Goal: Task Accomplishment & Management: Use online tool/utility

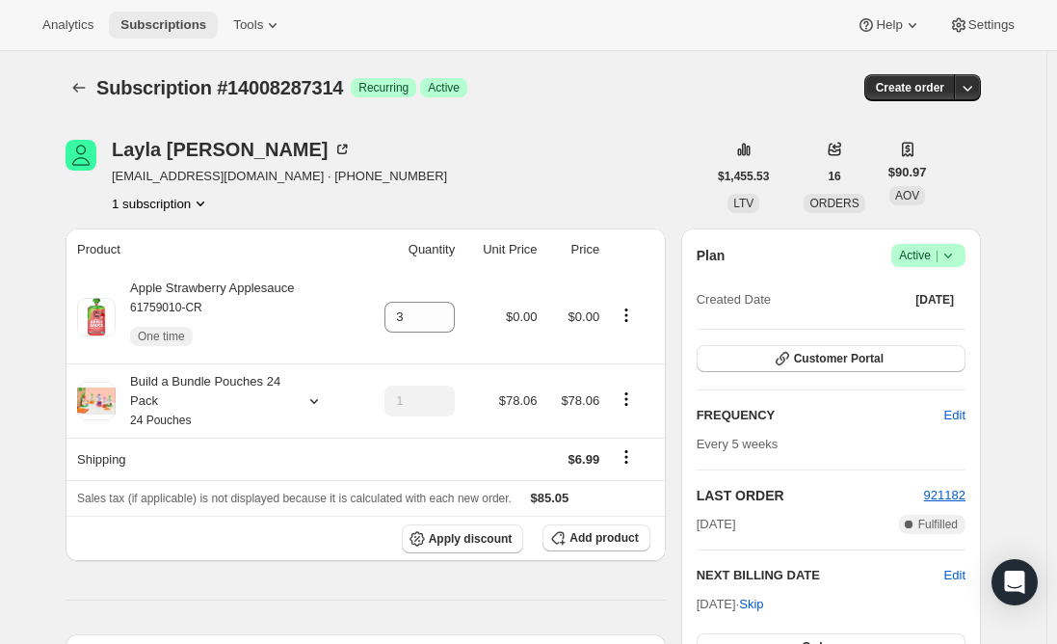
click at [136, 17] on span "Subscriptions" at bounding box center [163, 24] width 86 height 15
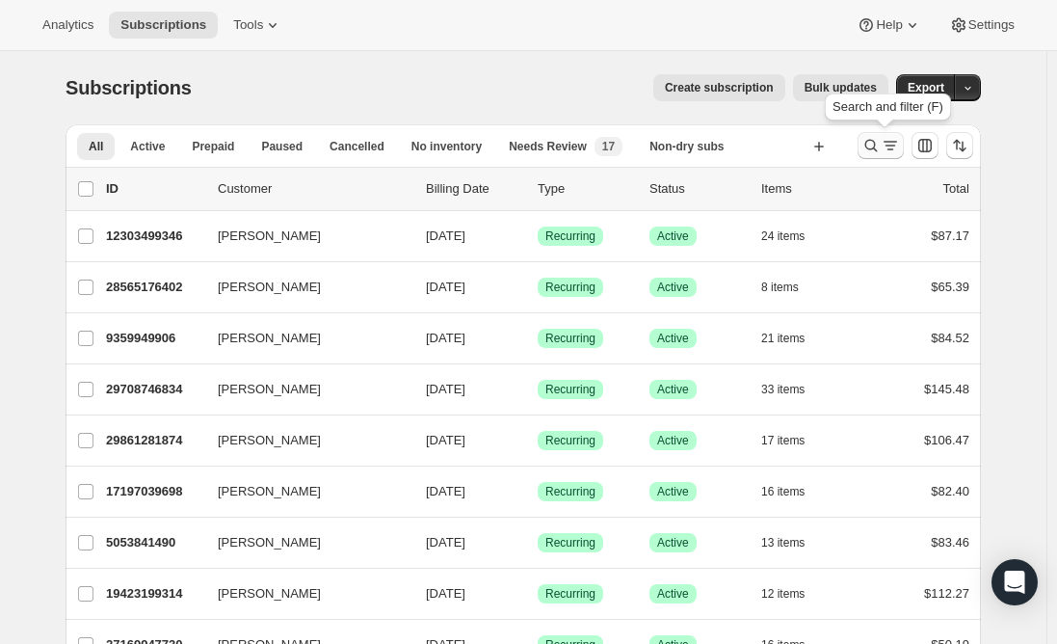
click at [874, 151] on icon "Search and filter results" at bounding box center [870, 145] width 19 height 19
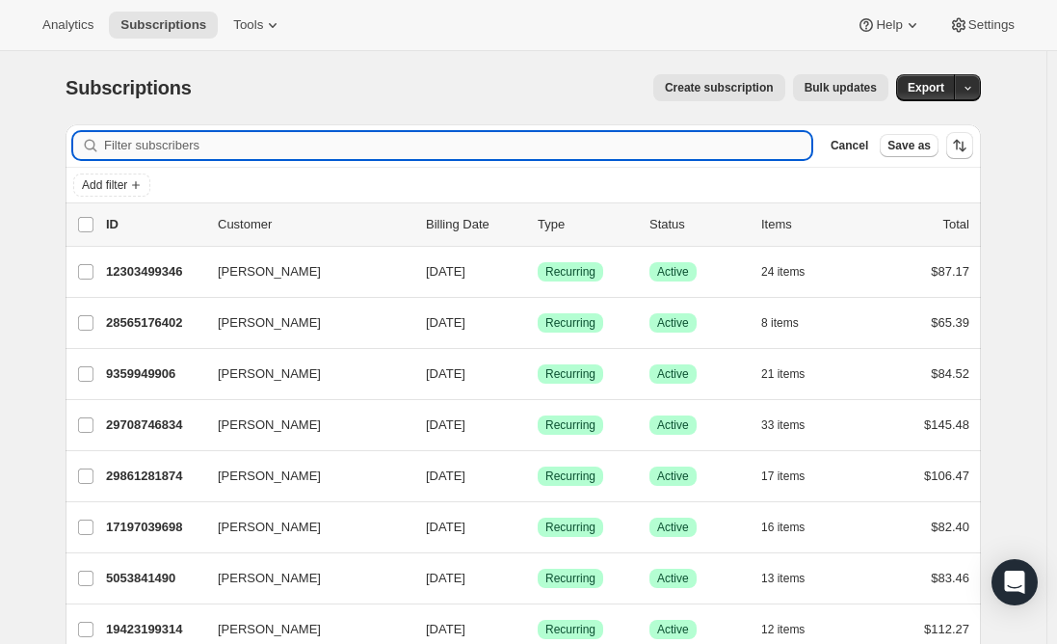
click at [162, 148] on input "Filter subscribers" at bounding box center [457, 145] width 707 height 27
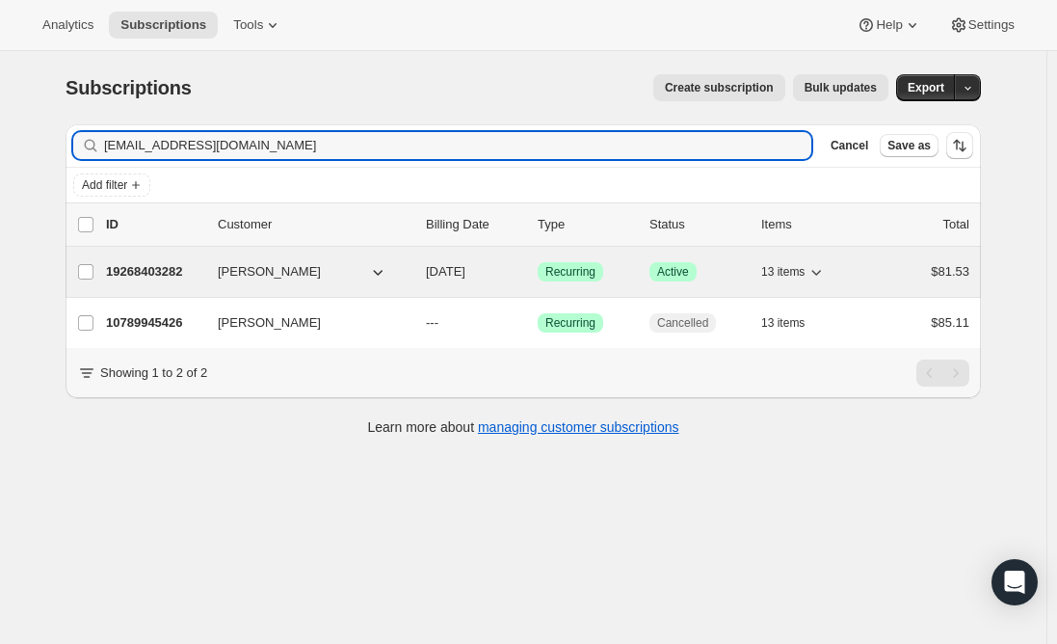
type input "[EMAIL_ADDRESS][DOMAIN_NAME]"
click at [140, 276] on p "19268403282" at bounding box center [154, 271] width 96 height 19
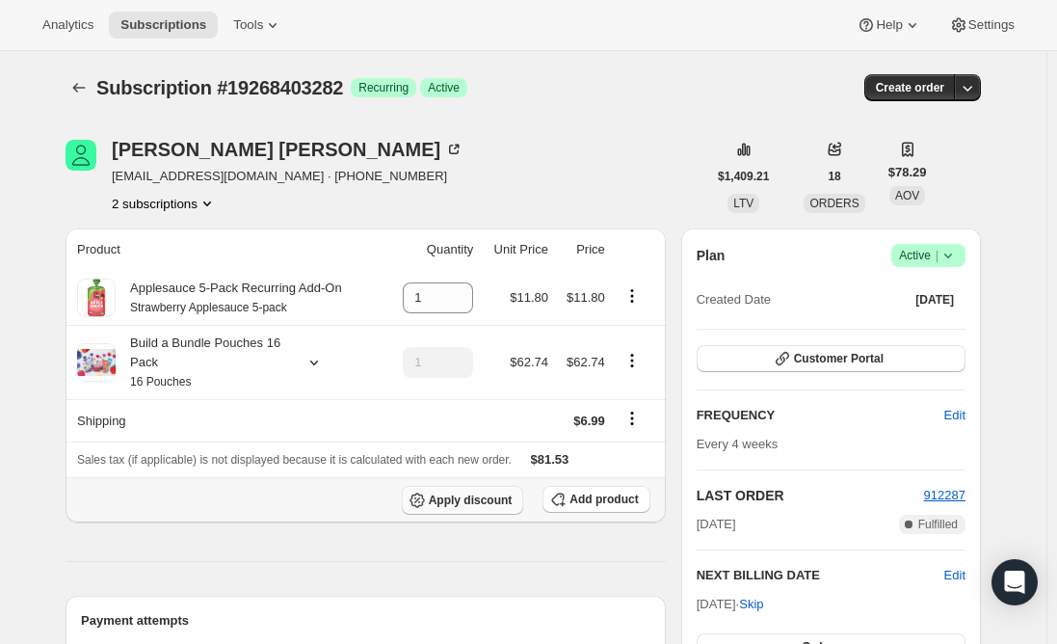
click at [464, 502] on span "Apply discount" at bounding box center [471, 499] width 84 height 15
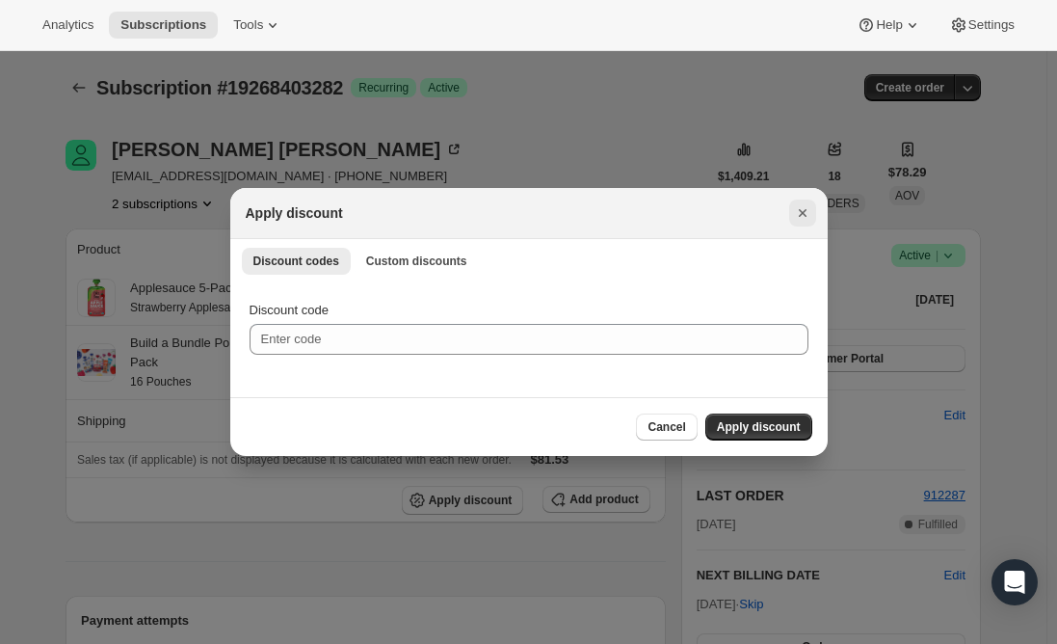
click at [805, 214] on icon "Close" at bounding box center [802, 212] width 19 height 19
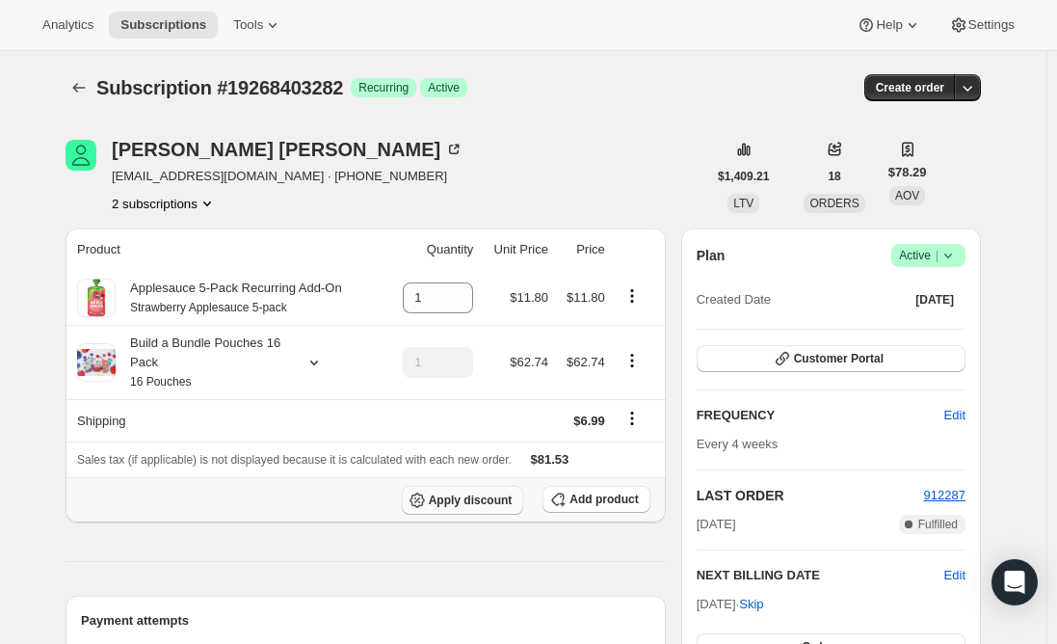
click at [449, 501] on span "Apply discount" at bounding box center [471, 499] width 84 height 15
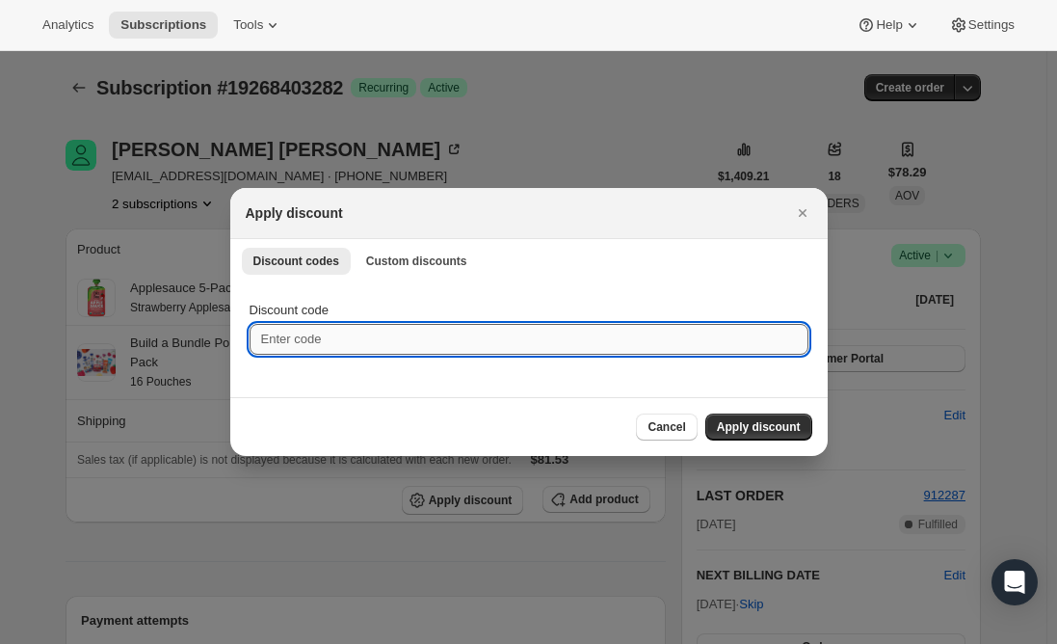
click at [344, 337] on input "Discount code" at bounding box center [529, 339] width 559 height 31
paste input "TWENTYFIVEKHOAZ435"
type input "TWENTYFIVEKHOAZ435"
click at [741, 432] on span "Apply discount" at bounding box center [759, 426] width 84 height 15
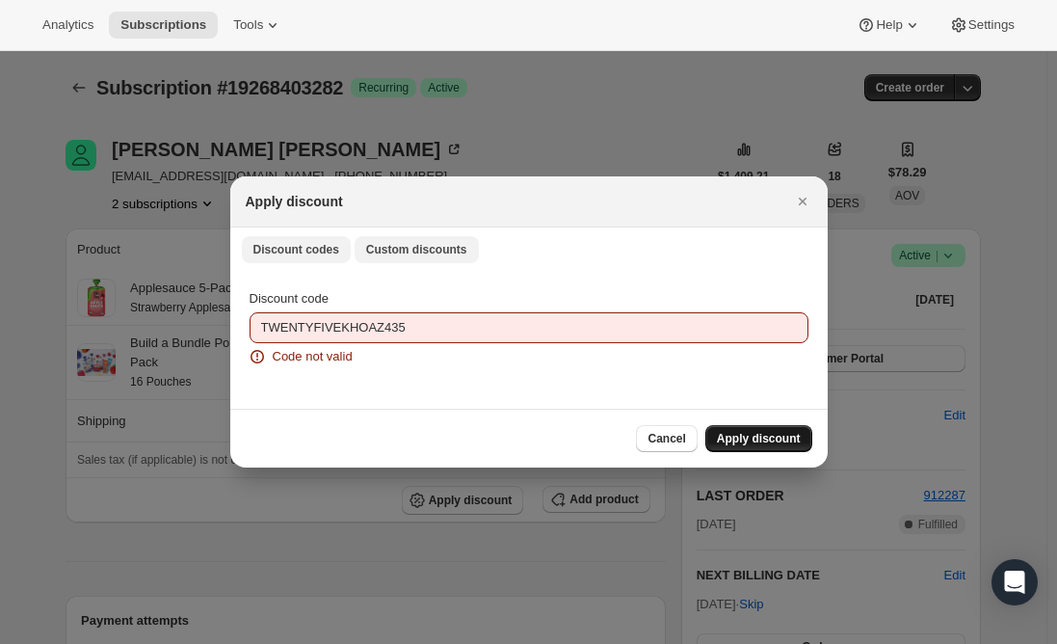
click at [404, 246] on span "Custom discounts" at bounding box center [416, 249] width 101 height 15
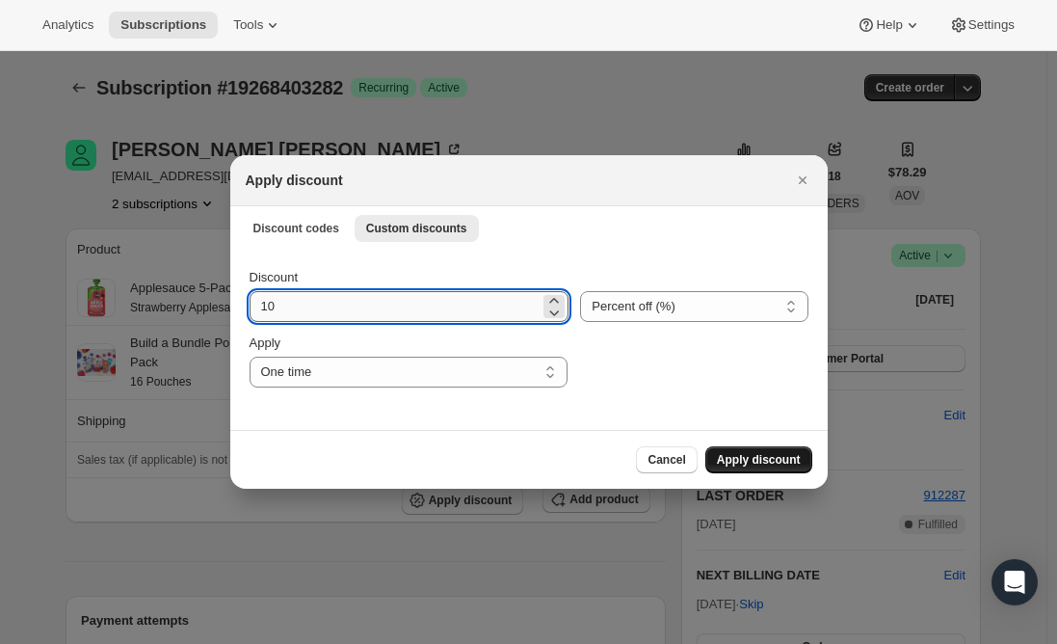
click at [330, 316] on input "10" at bounding box center [395, 306] width 291 height 31
click at [641, 306] on select "Percent off (%) Amount off ($)" at bounding box center [693, 306] width 227 height 31
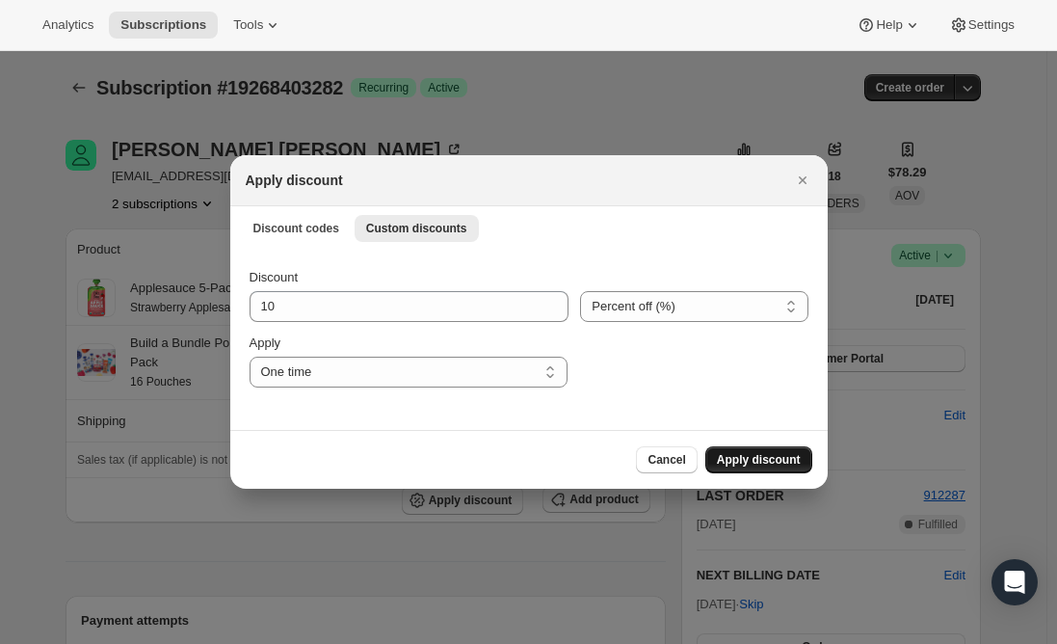
select select "fixed"
click at [580, 291] on select "Percent off (%) Amount off ($)" at bounding box center [693, 306] width 227 height 31
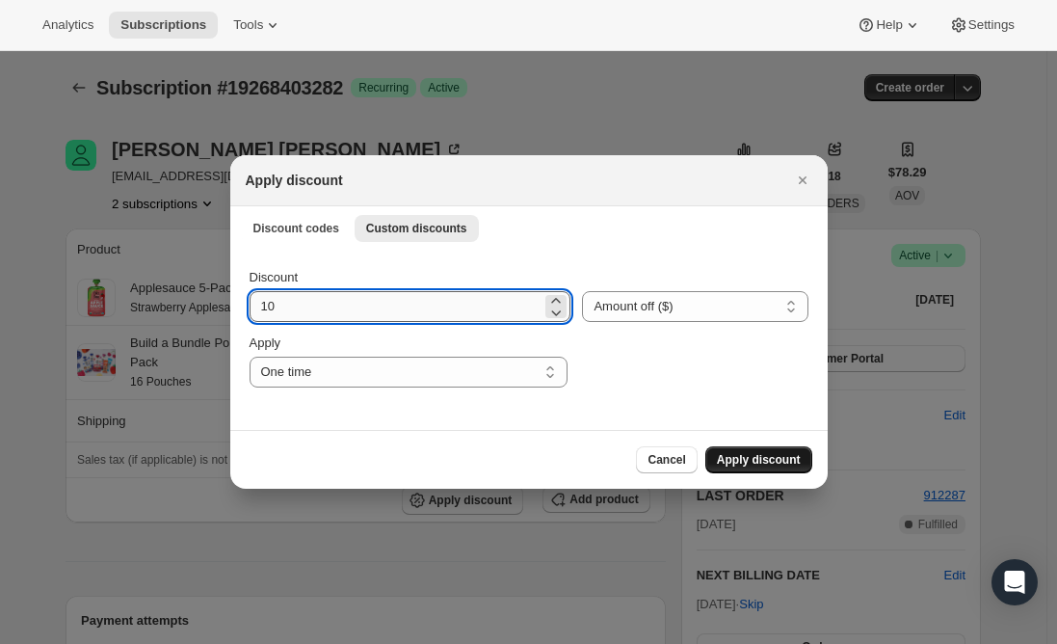
click at [313, 311] on input "10" at bounding box center [396, 306] width 293 height 31
type input "25.00"
click at [320, 447] on div "Cancel Apply discount" at bounding box center [529, 459] width 567 height 27
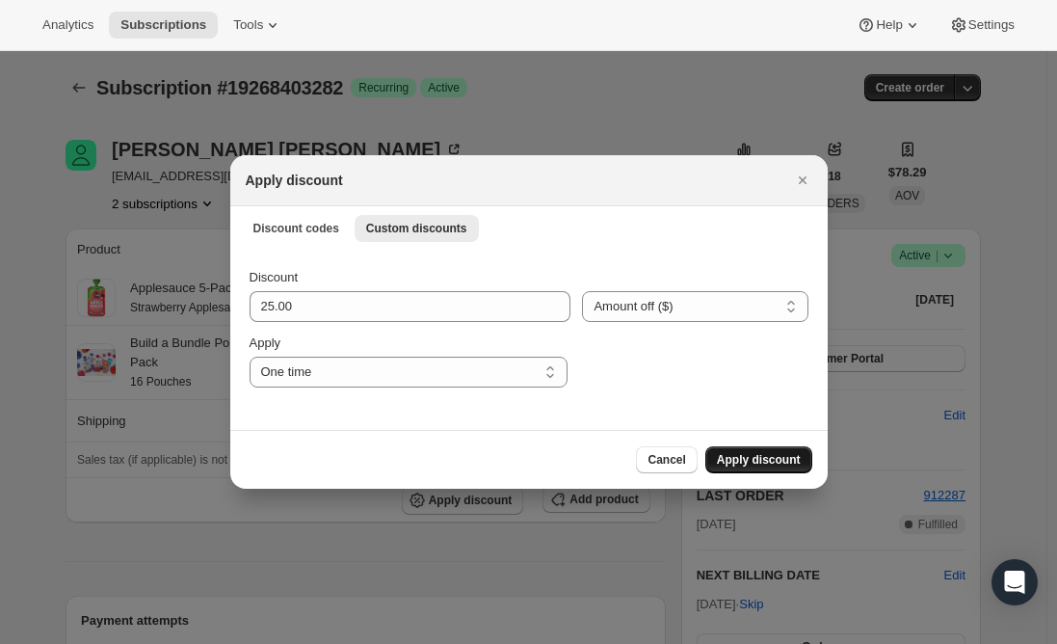
click at [741, 457] on span "Apply discount" at bounding box center [759, 459] width 84 height 15
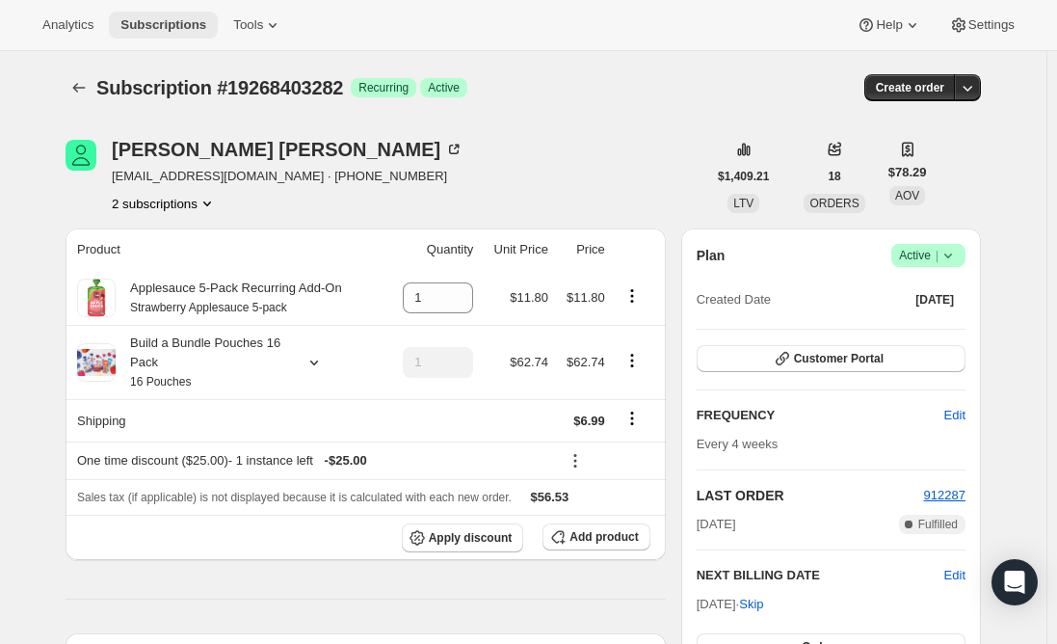
click at [157, 23] on span "Subscriptions" at bounding box center [163, 24] width 86 height 15
